Goal: Find contact information: Find contact information

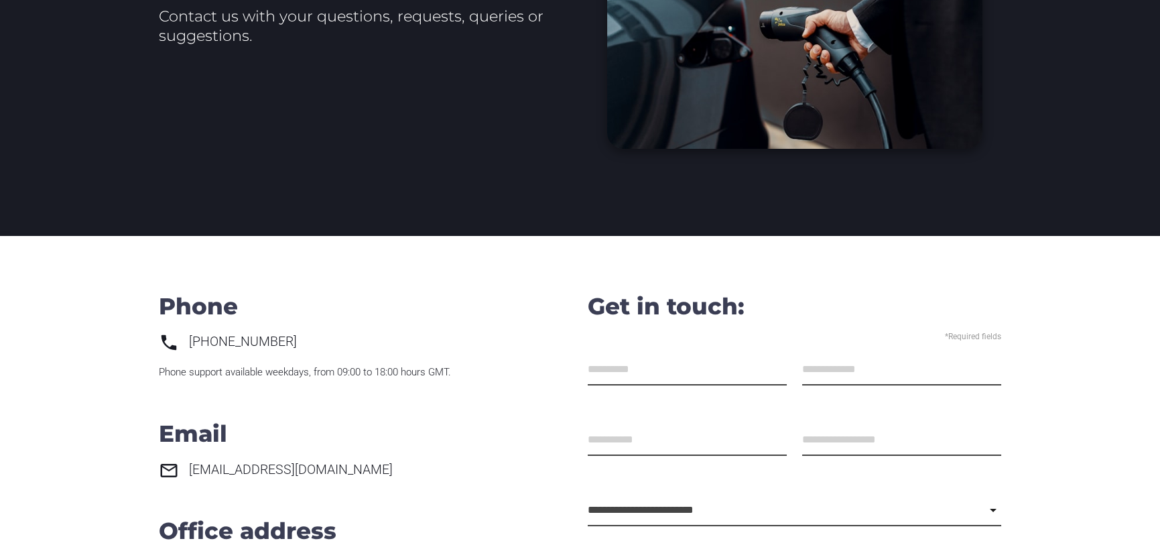
scroll to position [268, 0]
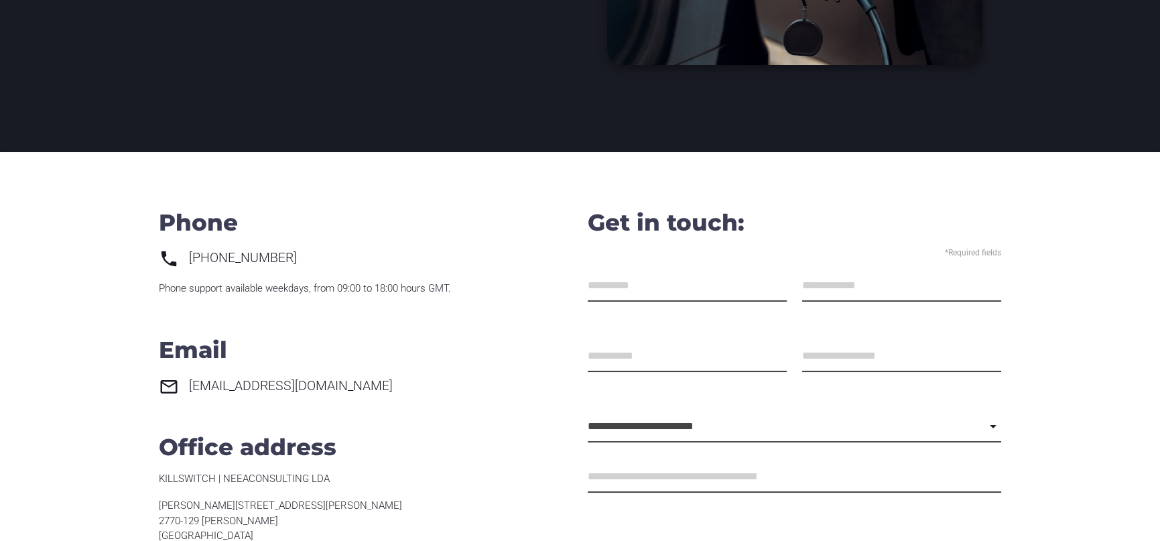
drag, startPoint x: 304, startPoint y: 253, endPoint x: 184, endPoint y: 258, distance: 120.7
click at [184, 258] on p "[PHONE_NUMBER]" at bounding box center [366, 258] width 414 height 18
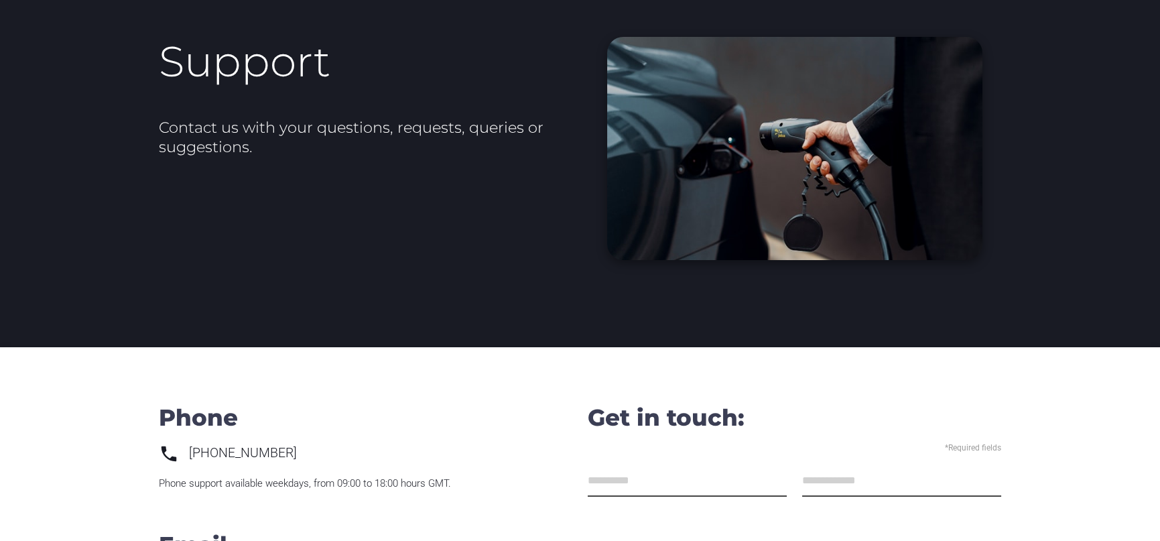
scroll to position [0, 0]
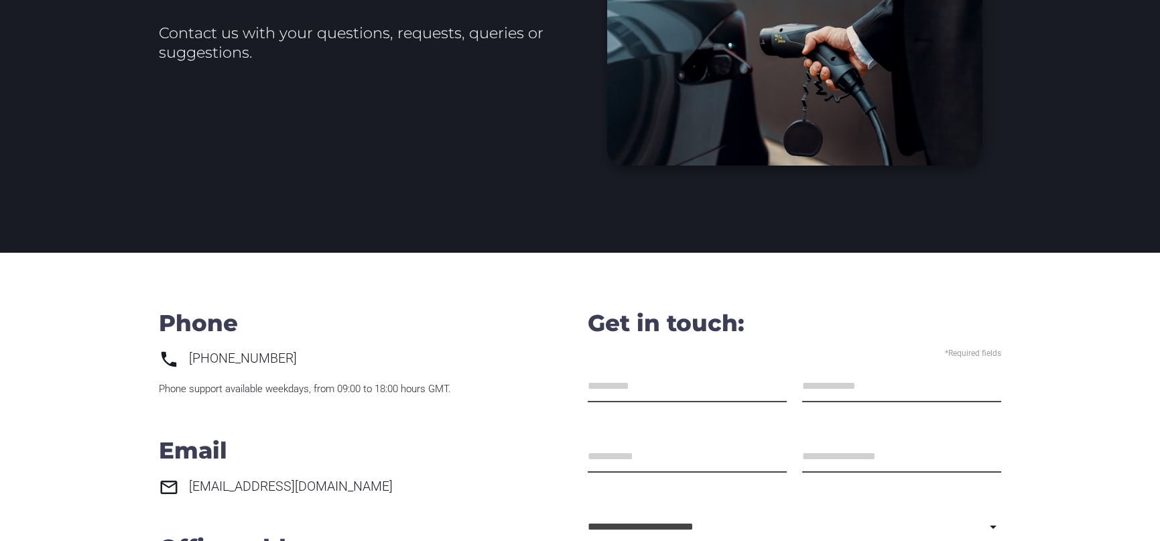
scroll to position [201, 0]
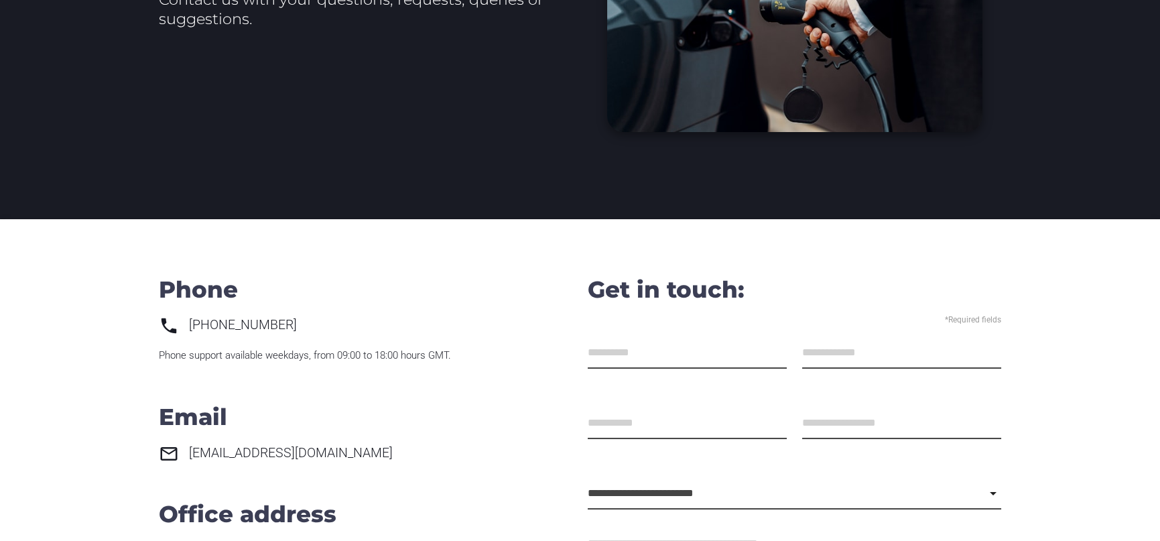
click at [314, 322] on p "[PHONE_NUMBER]" at bounding box center [366, 325] width 414 height 18
copy div "[PHONE_NUMBER]"
